Goal: Task Accomplishment & Management: Use online tool/utility

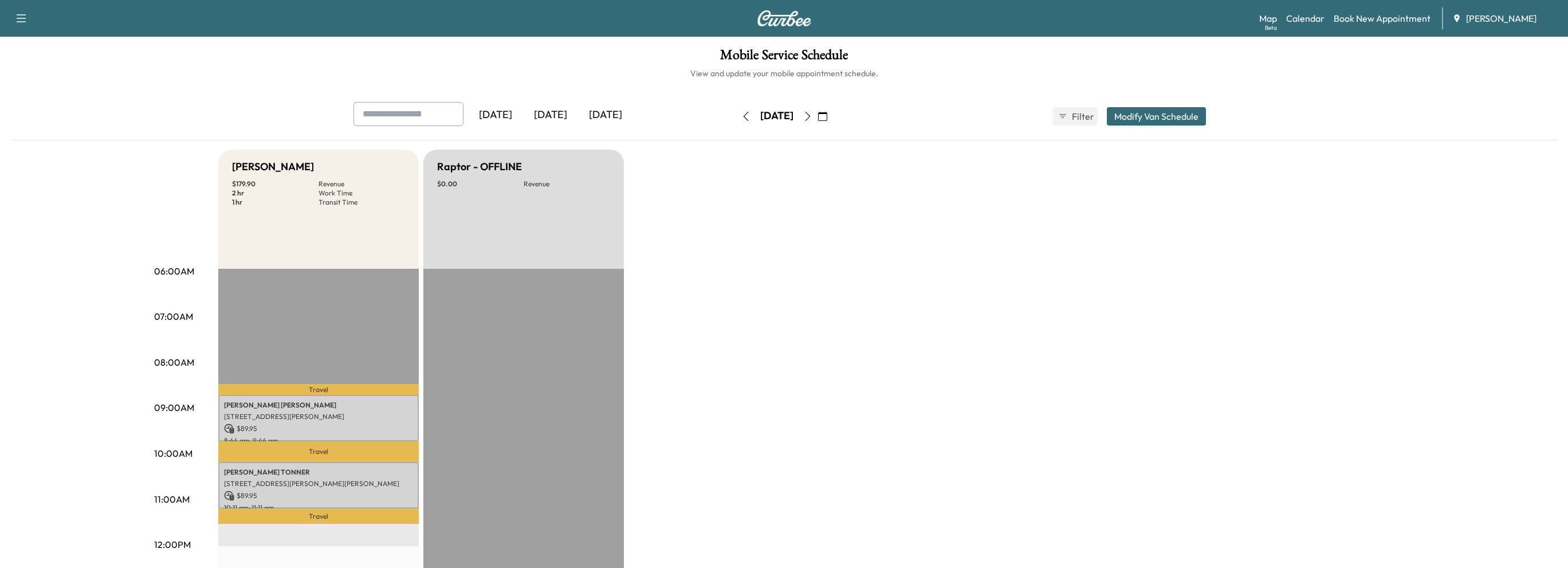
scroll to position [58, 0]
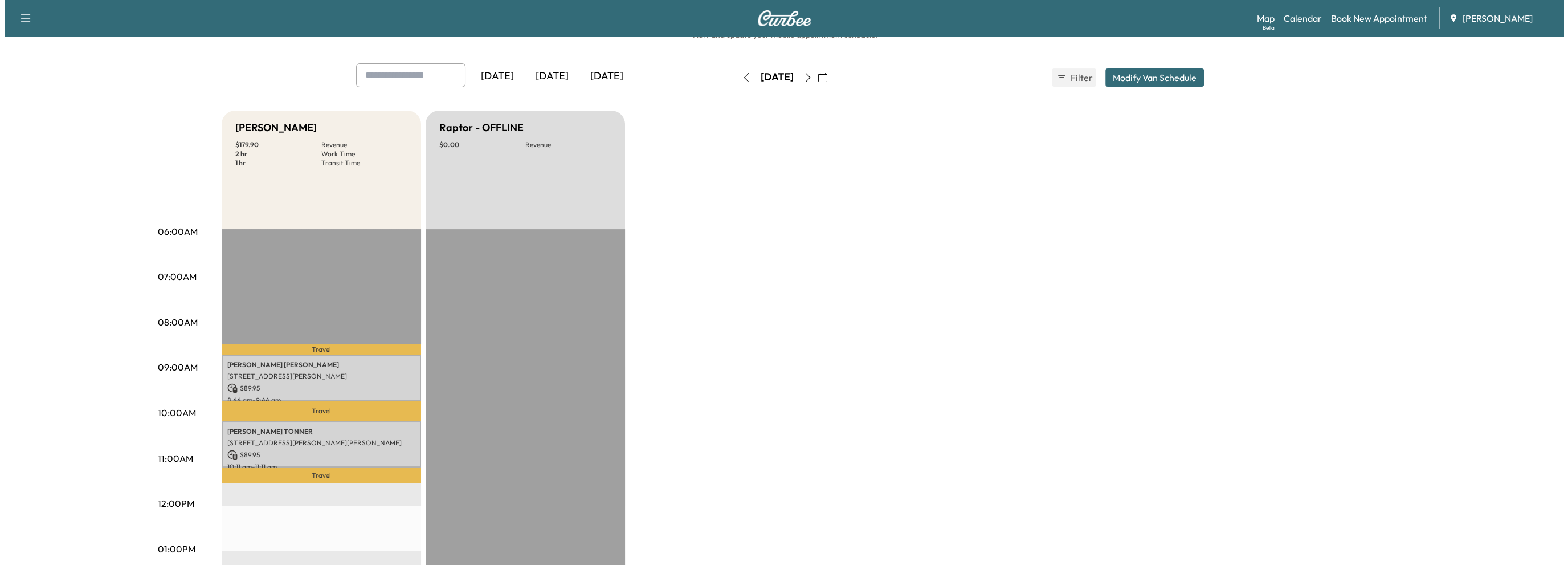
scroll to position [57, 0]
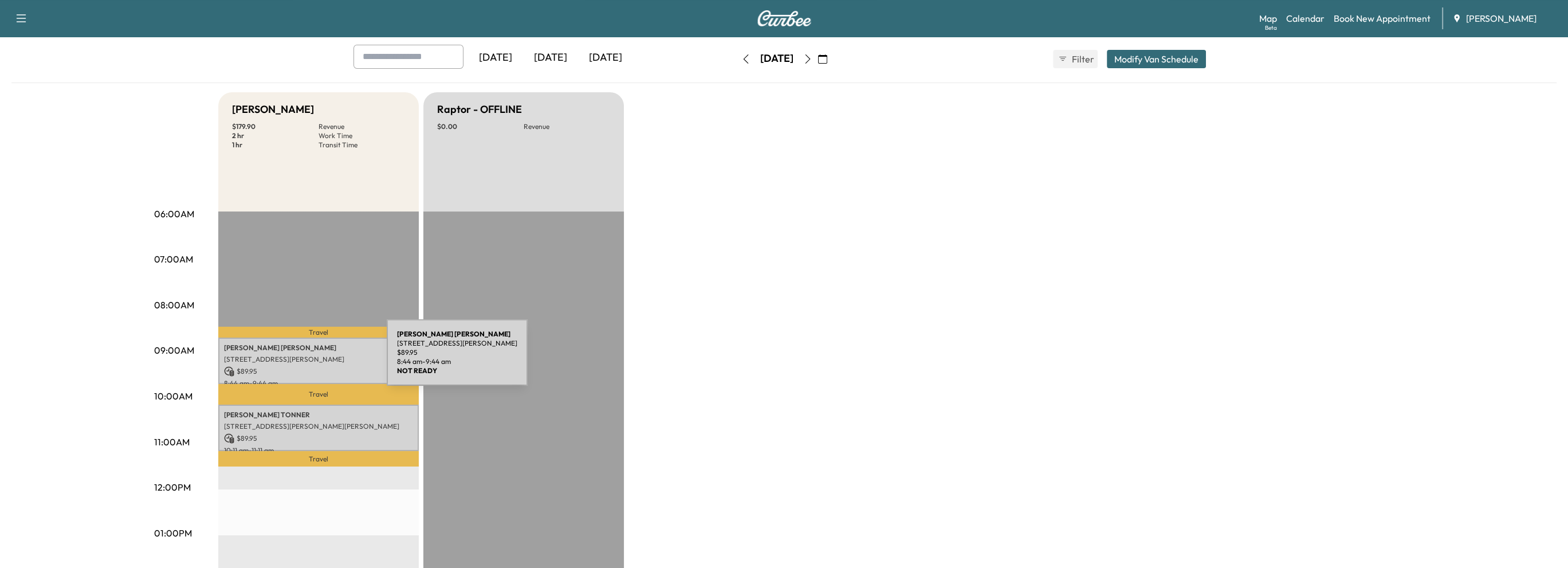
click at [301, 357] on p "[STREET_ADDRESS][PERSON_NAME]" at bounding box center [318, 359] width 189 height 9
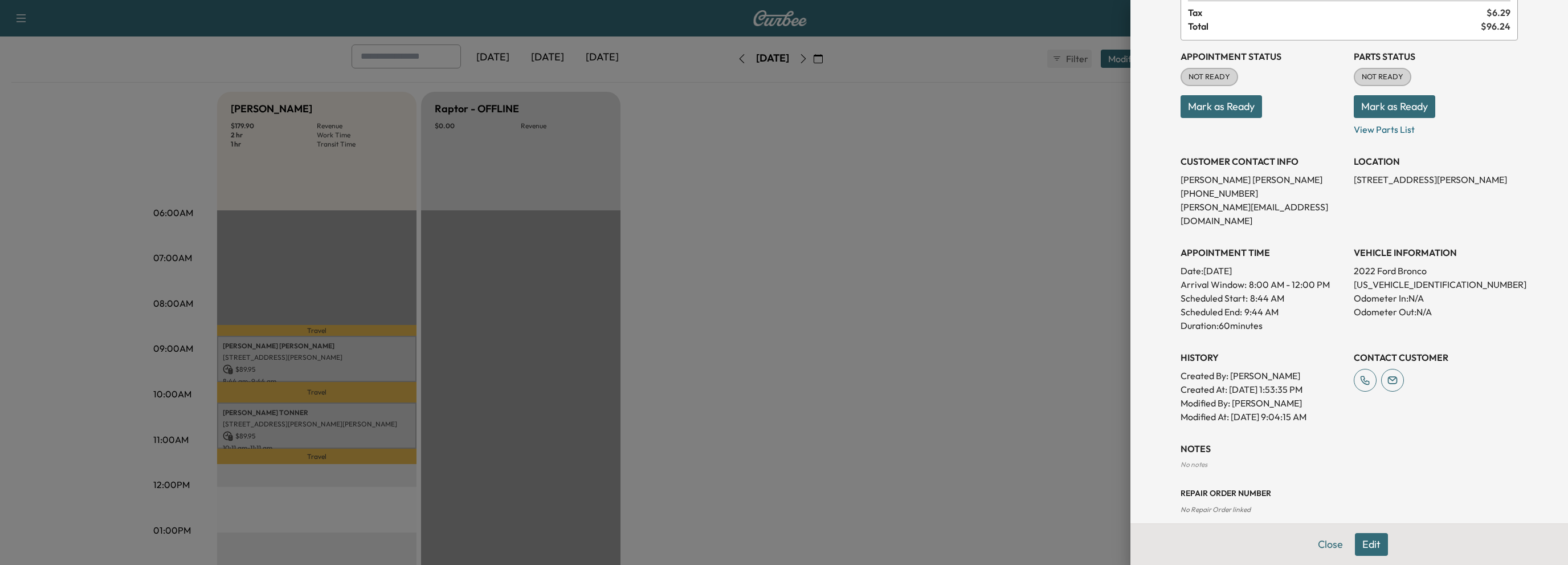
scroll to position [0, 0]
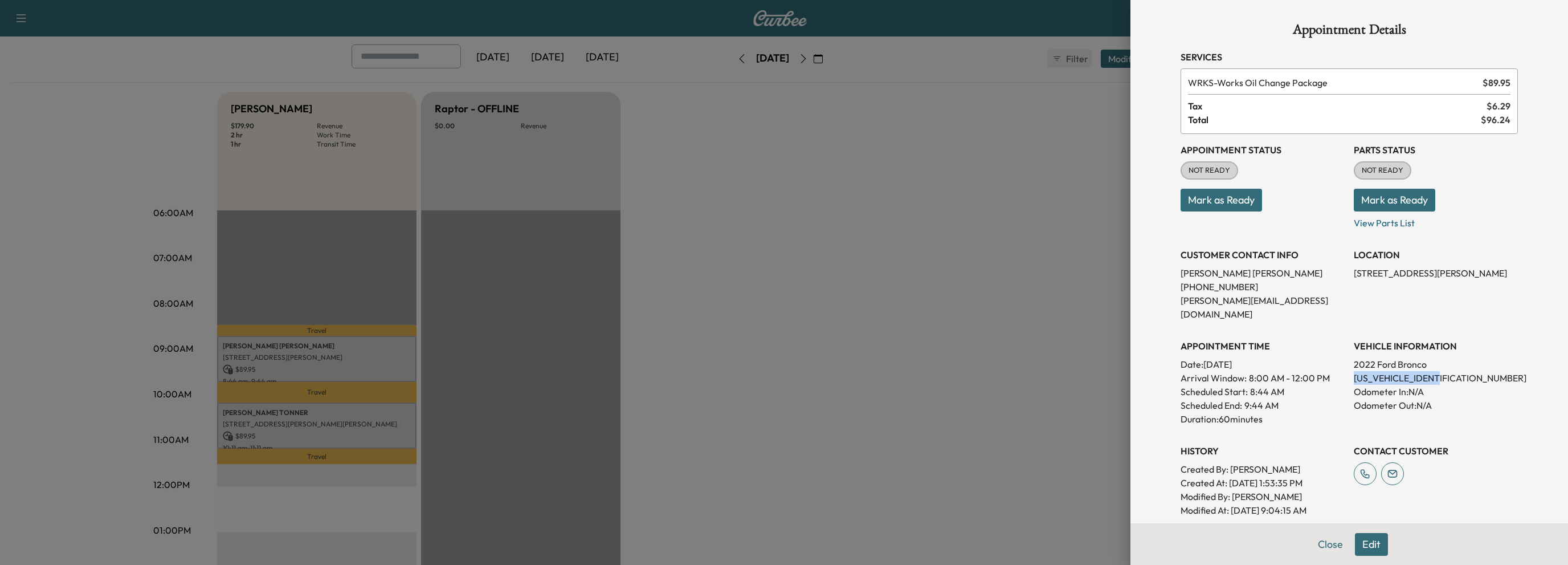
drag, startPoint x: 1345, startPoint y: 362, endPoint x: 1447, endPoint y: 370, distance: 102.3
click at [1447, 371] on p "[US_VEHICLE_IDENTIFICATION_NUMBER]" at bounding box center [1436, 377] width 164 height 13
copy p "[US_VEHICLE_IDENTIFICATION_NUMBER]"
click at [1323, 548] on button "Close" at bounding box center [1331, 544] width 40 height 23
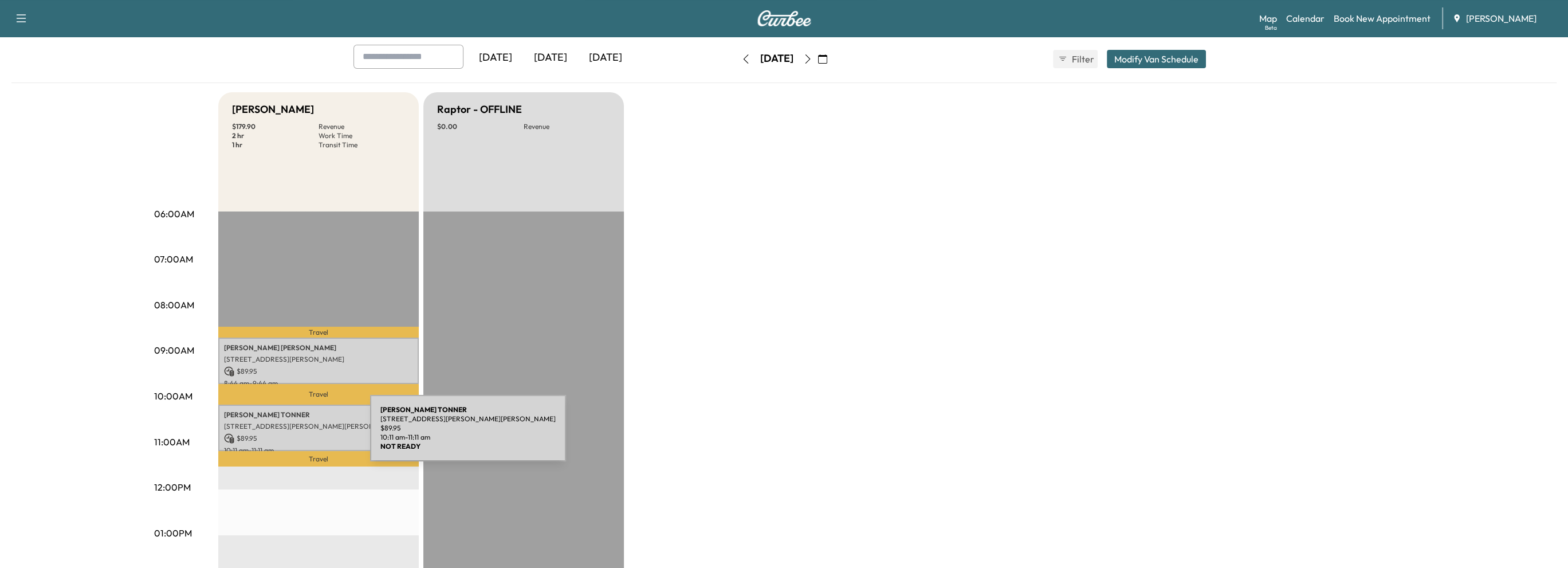
click at [284, 435] on p "$ 89.95" at bounding box center [318, 438] width 189 height 10
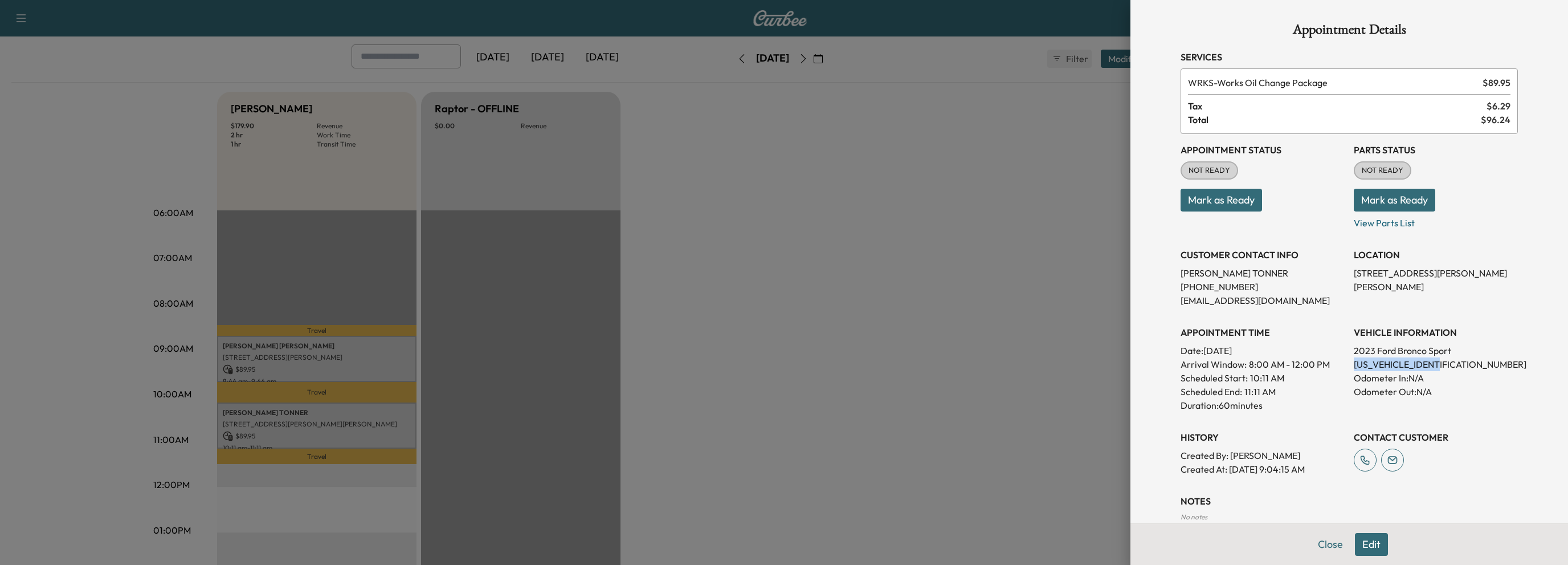
drag, startPoint x: 1347, startPoint y: 359, endPoint x: 1449, endPoint y: 365, distance: 102.2
click at [1449, 365] on p "[US_VEHICLE_IDENTIFICATION_NUMBER]" at bounding box center [1436, 364] width 164 height 13
copy p "[US_VEHICLE_IDENTIFICATION_NUMBER]"
